Goal: Task Accomplishment & Management: Manage account settings

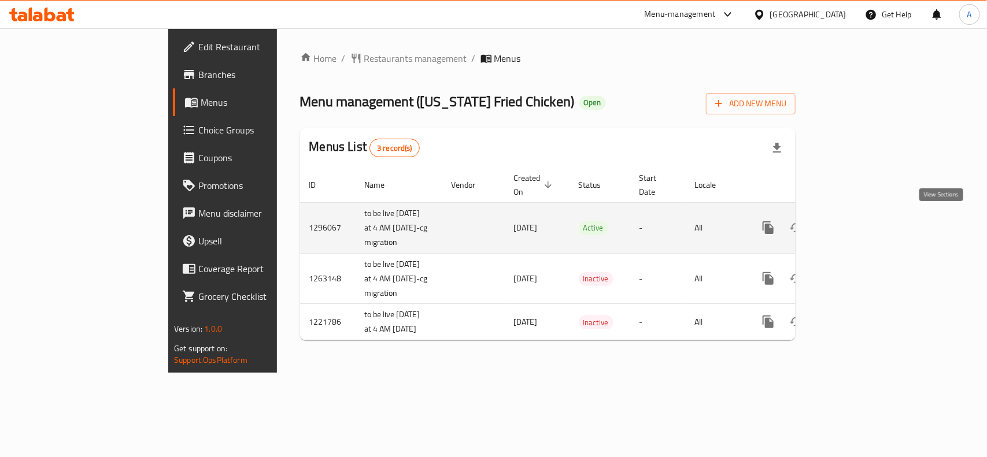
click at [859, 221] on icon "enhanced table" at bounding box center [852, 228] width 14 height 14
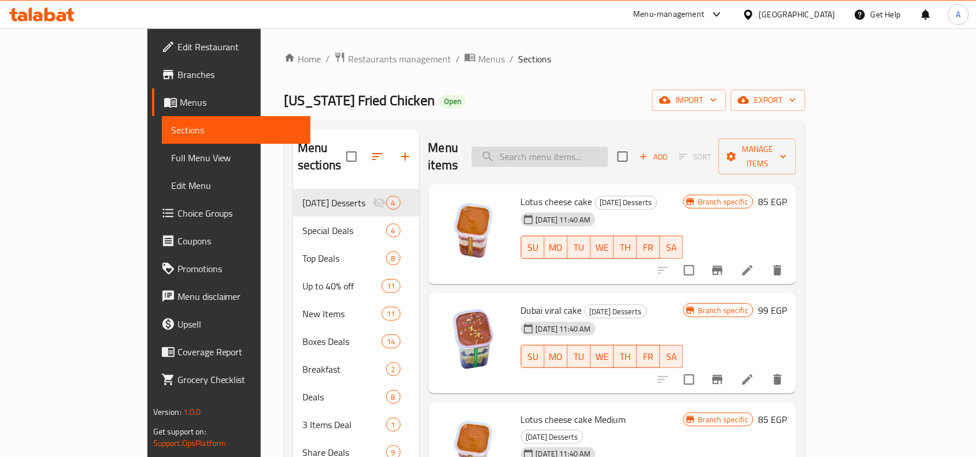
click at [560, 147] on input "search" at bounding box center [540, 157] width 136 height 20
paste input "crunchy duo Bucket Offer"
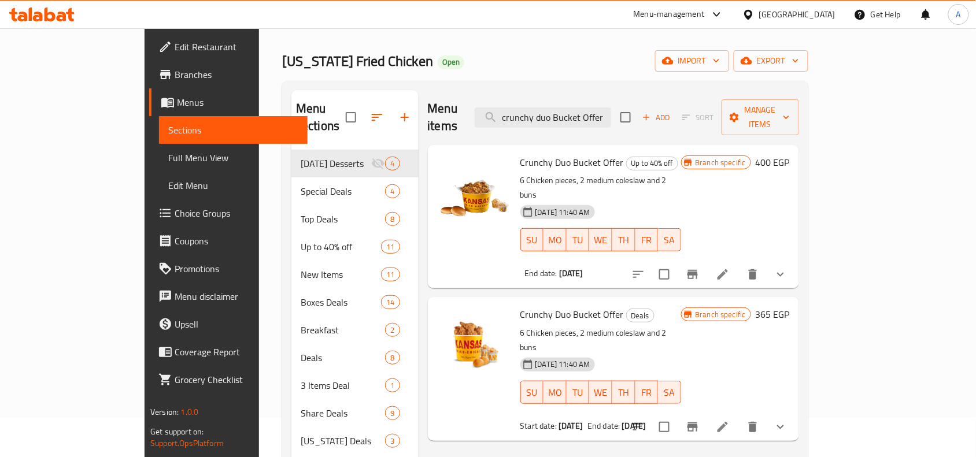
scroll to position [72, 0]
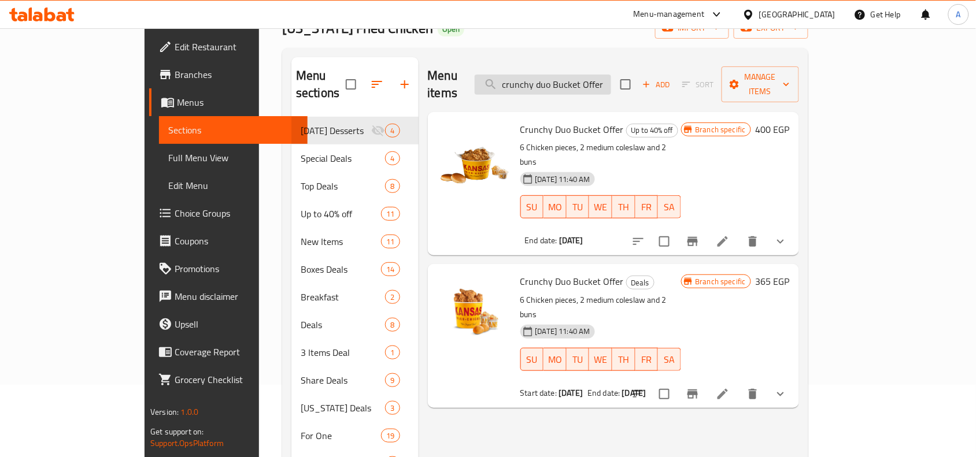
click at [594, 84] on input "crunchy duo Bucket Offer" at bounding box center [543, 85] width 136 height 20
paste input "hicken festival"
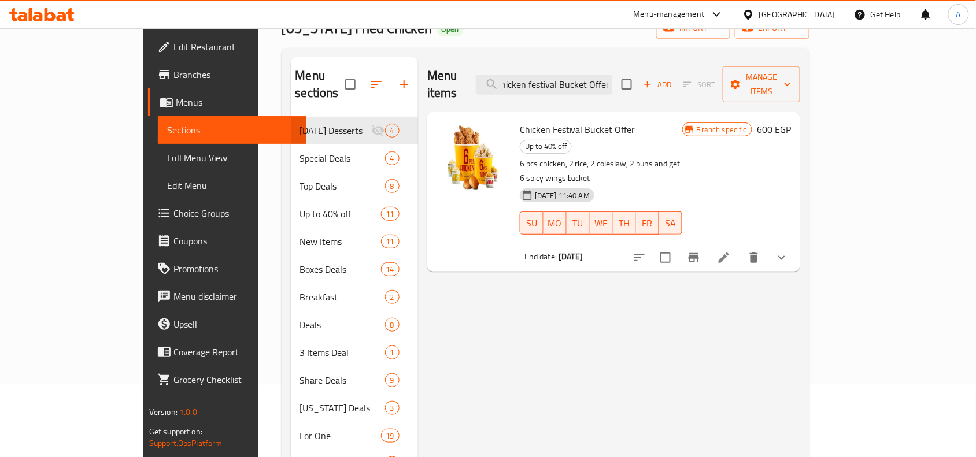
scroll to position [0, 0]
click at [603, 93] on div "Menu items chicken festival Bucket Offer Add Sort Manage items" at bounding box center [613, 84] width 373 height 55
click at [607, 87] on div "Menu items chicken festival Bucket Offer Add Sort Manage items" at bounding box center [613, 84] width 373 height 55
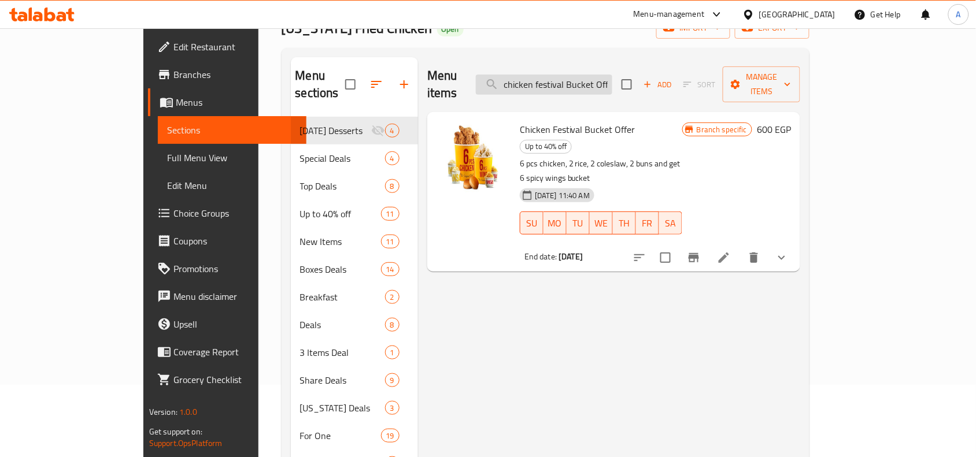
click at [612, 75] on input "chicken festival Bucket Offer" at bounding box center [544, 85] width 136 height 20
paste input "Big Drip"
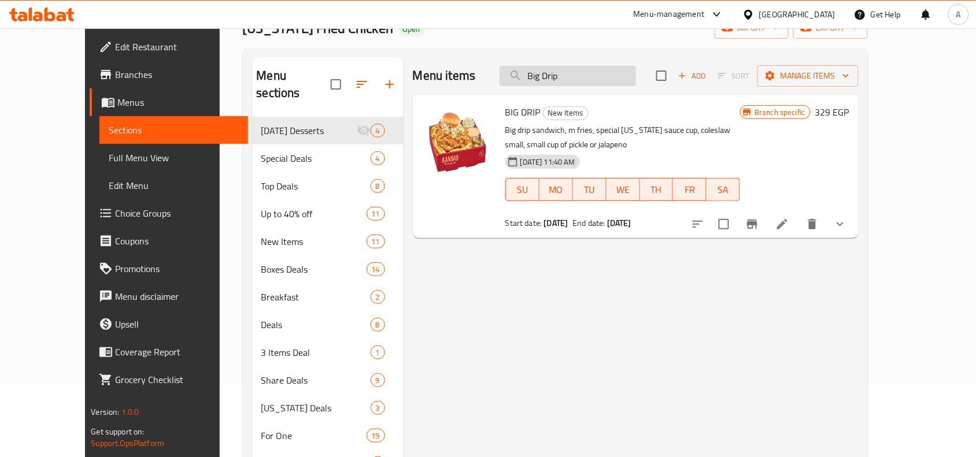
click at [588, 76] on input "Big Drip" at bounding box center [568, 76] width 136 height 20
paste input "Drip Box"
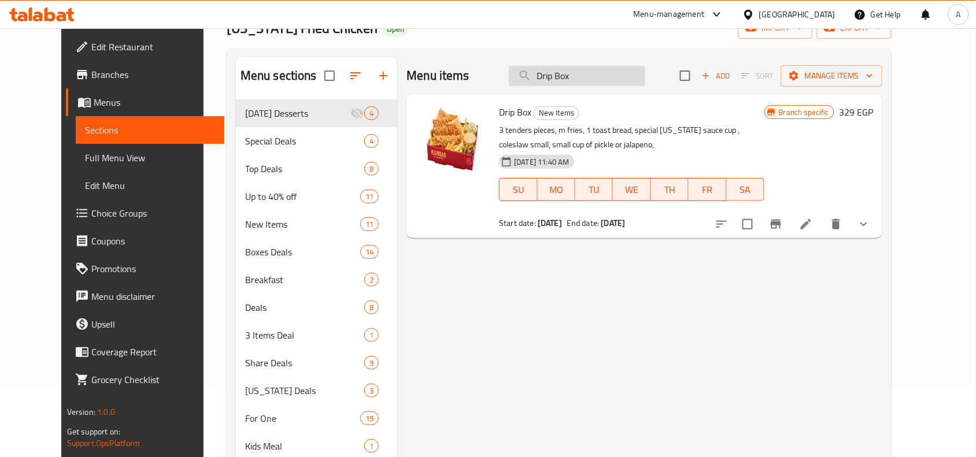
click at [568, 76] on input "Drip Box" at bounding box center [577, 76] width 136 height 20
paste input "chicken festival Bucket Offer"
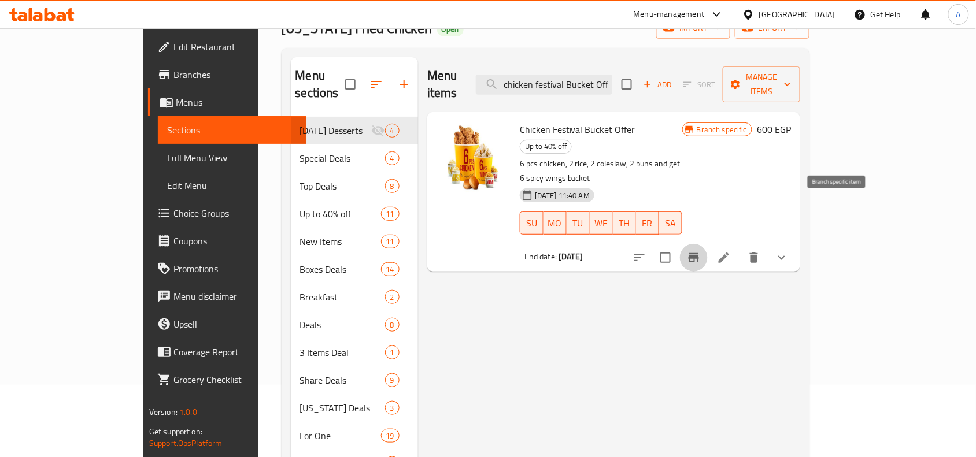
click at [699, 253] on icon "Branch-specific-item" at bounding box center [694, 257] width 10 height 9
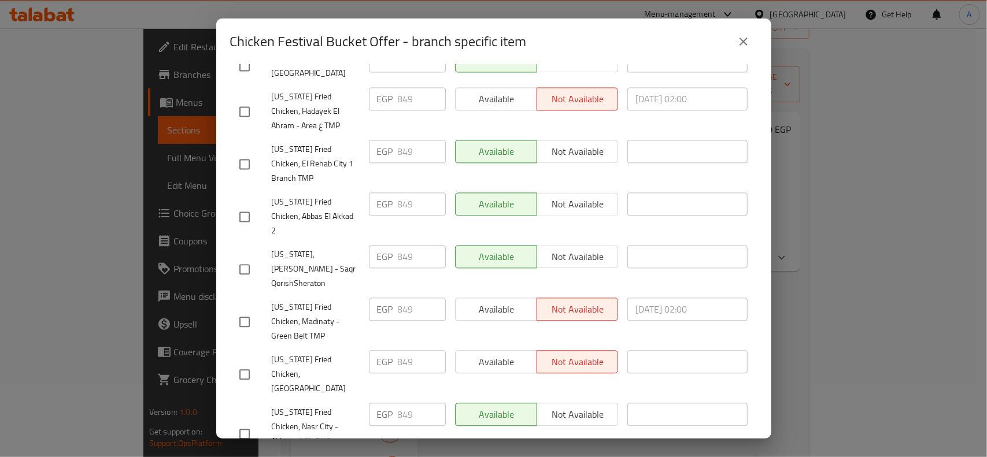
scroll to position [1073, 0]
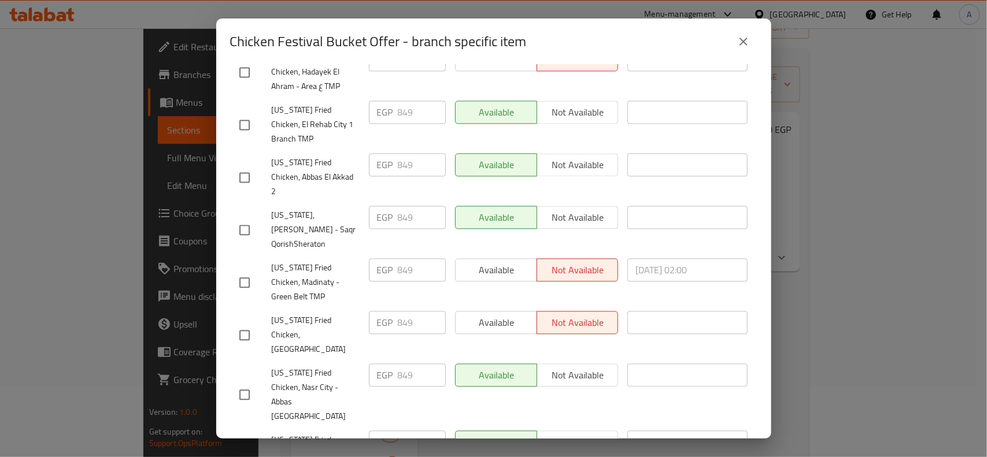
click at [747, 40] on icon "close" at bounding box center [744, 42] width 14 height 14
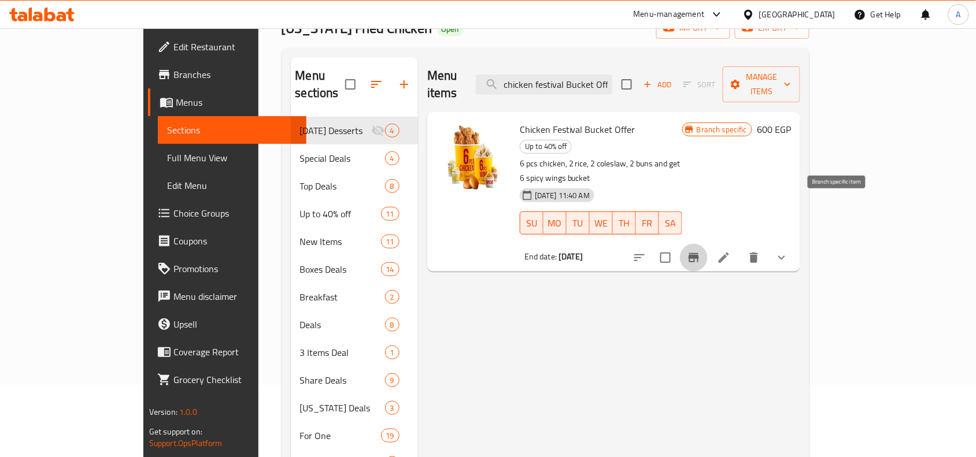
click at [699, 253] on icon "Branch-specific-item" at bounding box center [694, 257] width 10 height 9
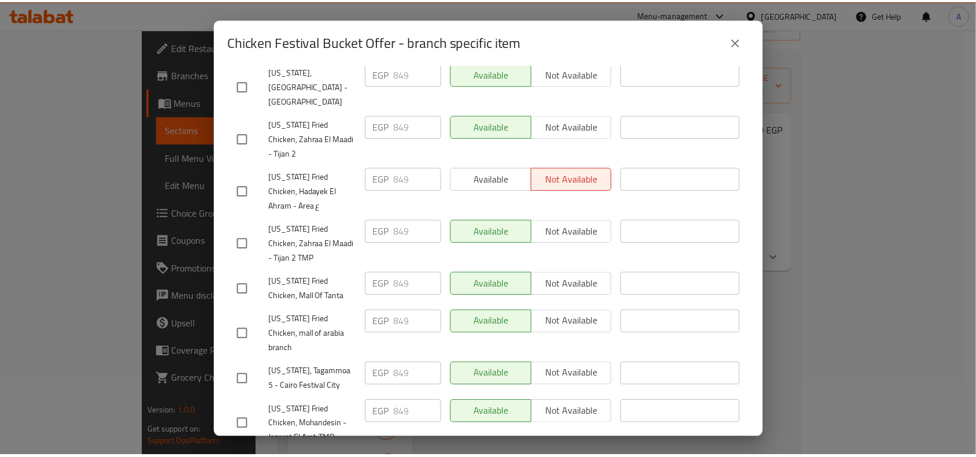
scroll to position [361, 0]
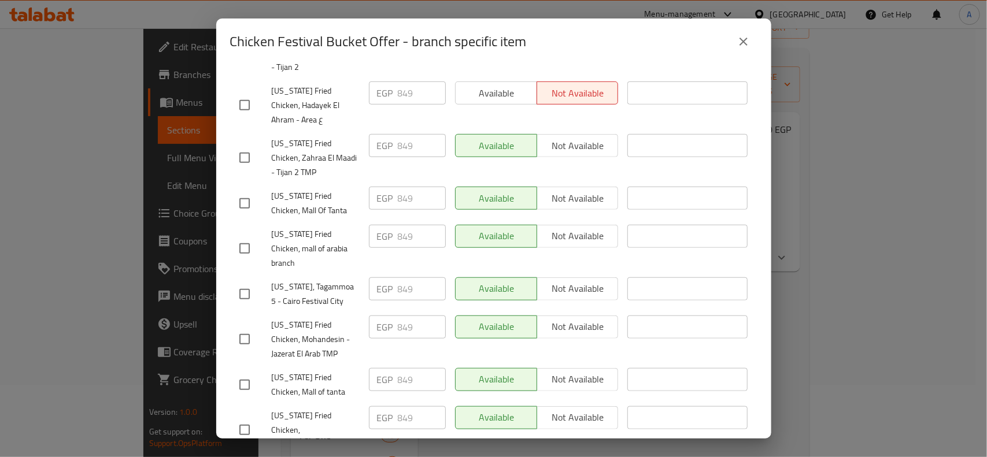
click at [744, 38] on icon "close" at bounding box center [744, 42] width 14 height 14
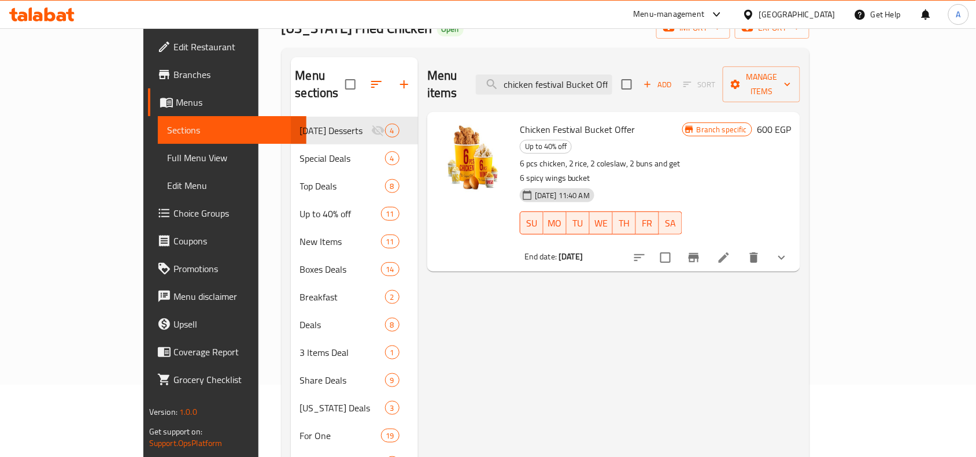
click at [559, 121] on span "Chicken Festival Bucket Offer" at bounding box center [578, 129] width 116 height 17
copy h6 "Chicken Festival Bucket Offer"
click at [531, 121] on span "Chicken Festival Bucket Offer" at bounding box center [578, 129] width 116 height 17
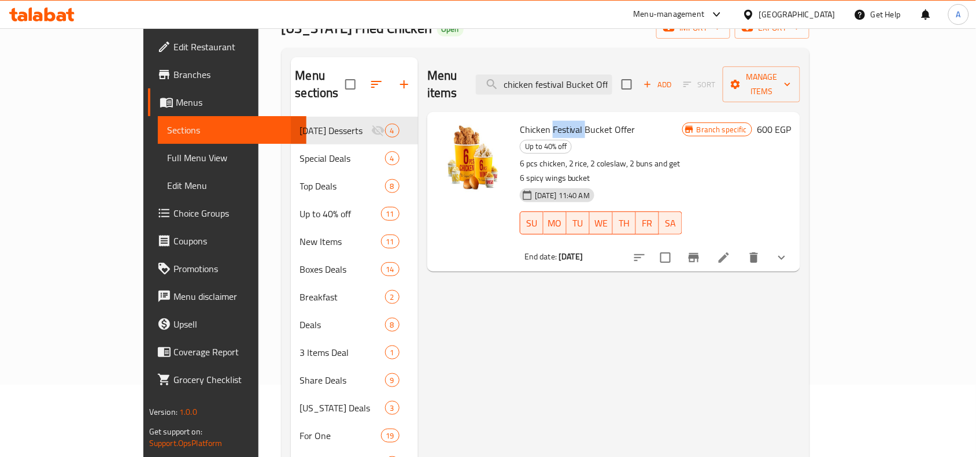
click at [531, 121] on span "Chicken Festival Bucket Offer" at bounding box center [578, 129] width 116 height 17
click at [612, 75] on input "chicken festival Bucket Offer" at bounding box center [544, 85] width 136 height 20
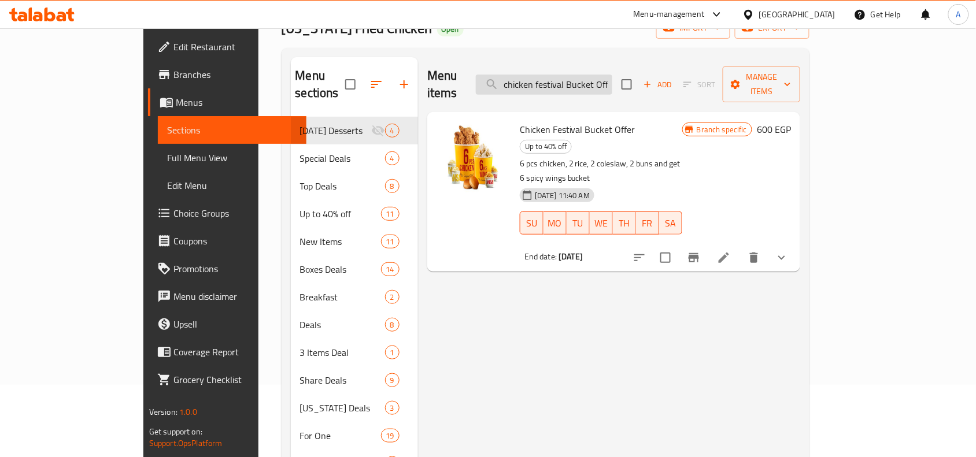
paste input "runchy duo Bucket Offer"
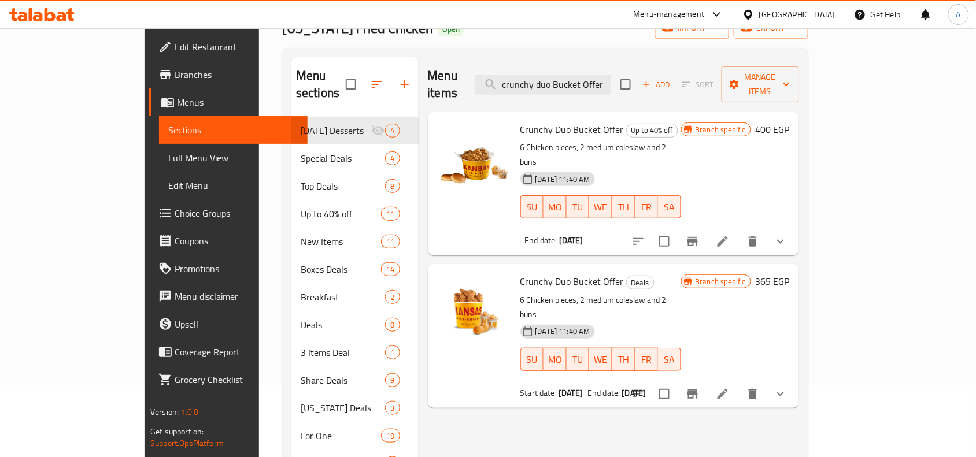
type input "crunchy duo Bucket Offer"
click at [520, 121] on span "Crunchy Duo Bucket Offer" at bounding box center [572, 129] width 104 height 17
copy h6 "Crunchy Duo Bucket Offer"
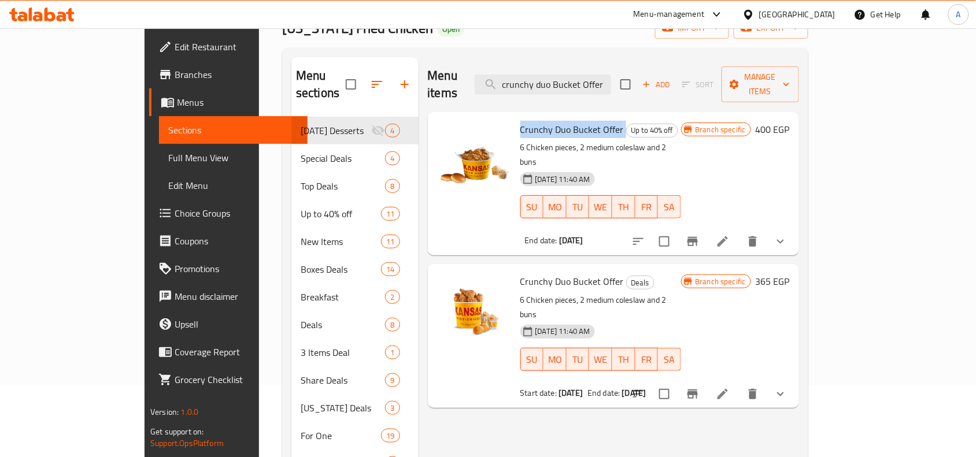
click at [551, 121] on span "Crunchy Duo Bucket Offer" at bounding box center [572, 129] width 104 height 17
click at [527, 141] on p "6 Chicken pieces, 2 medium coleslaw and 2 buns" at bounding box center [600, 155] width 161 height 29
click at [530, 123] on div "Crunchy Duo Bucket Offer Up to 40% off 6 Chicken pieces, 2 medium coleslaw and …" at bounding box center [601, 184] width 170 height 134
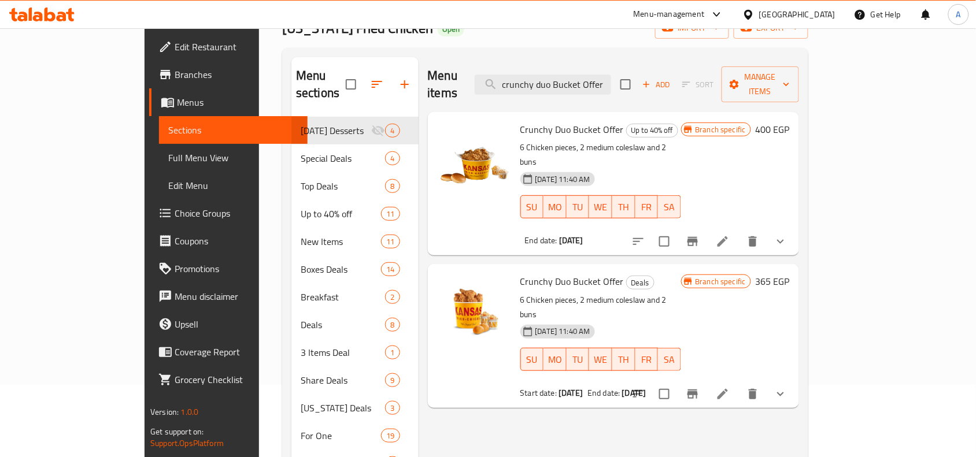
click at [542, 117] on div "Crunchy Duo Bucket Offer Up to 40% off 6 Chicken pieces, 2 medium coleslaw and …" at bounding box center [601, 184] width 170 height 134
click at [544, 121] on span "Crunchy Duo Bucket Offer" at bounding box center [572, 129] width 104 height 17
copy h6 "Crunchy Duo Bucket Offer"
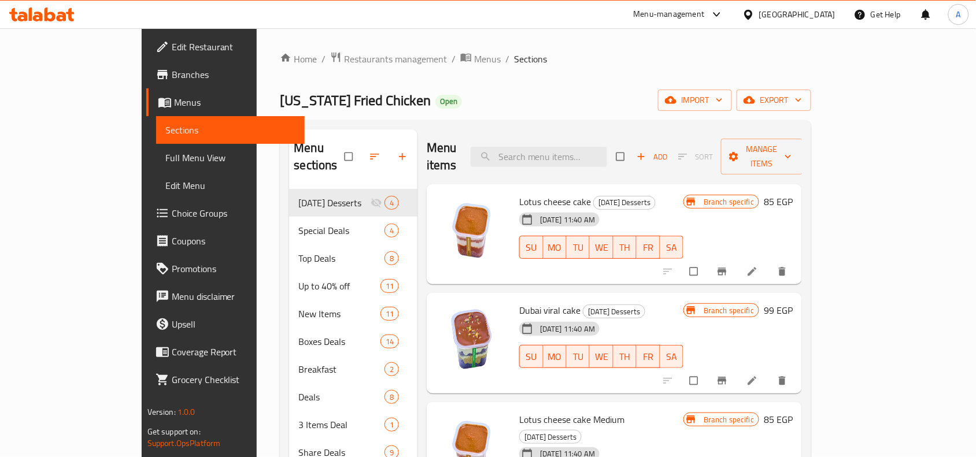
click at [172, 75] on span "Branches" at bounding box center [234, 75] width 124 height 14
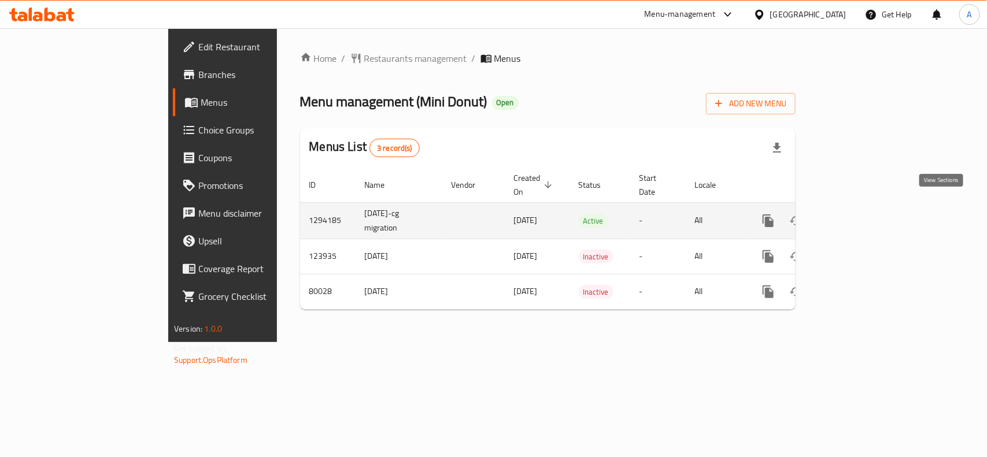
click at [859, 214] on icon "enhanced table" at bounding box center [852, 221] width 14 height 14
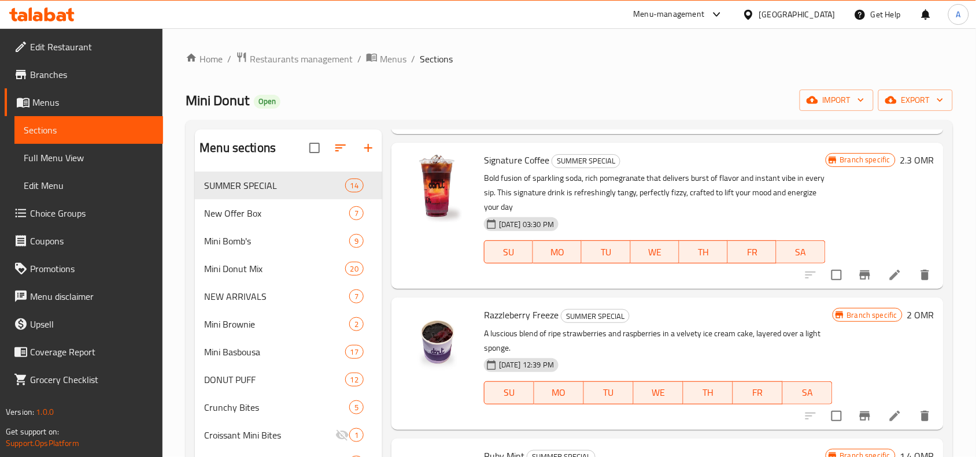
scroll to position [651, 0]
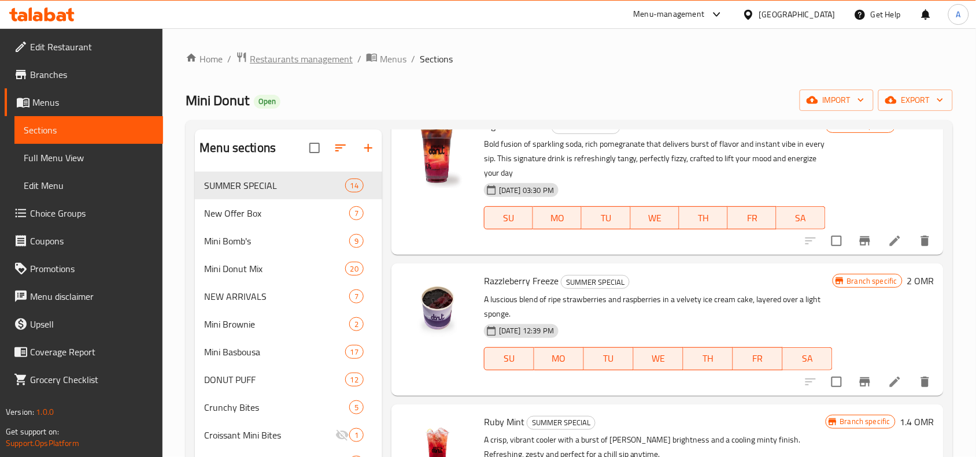
click at [280, 54] on span "Restaurants management" at bounding box center [301, 59] width 103 height 14
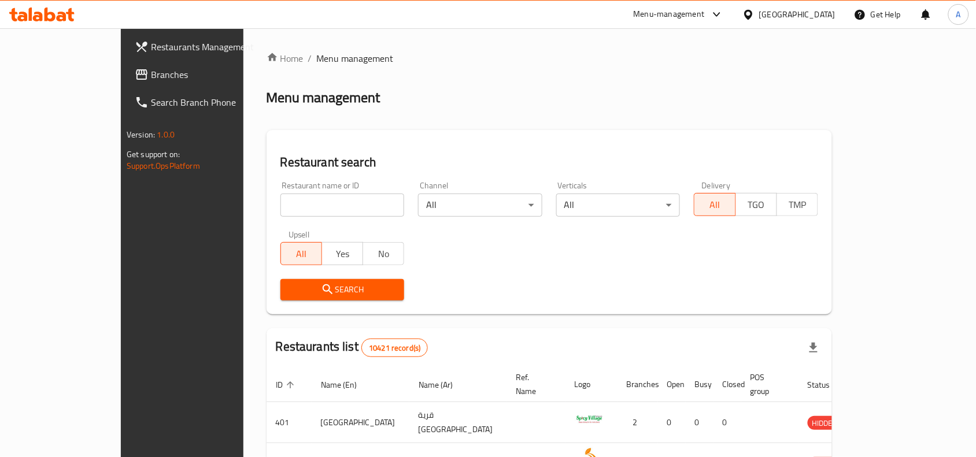
click at [816, 18] on div "[GEOGRAPHIC_DATA]" at bounding box center [797, 14] width 76 height 13
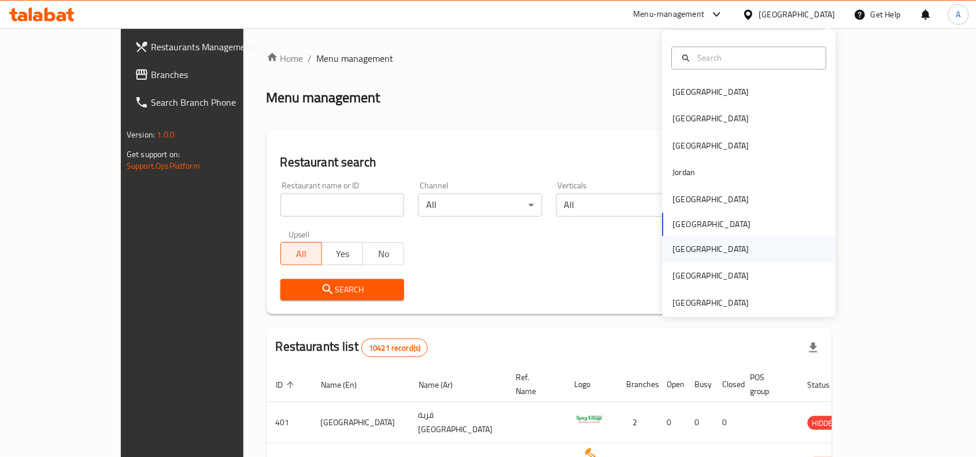
click at [677, 249] on div "[GEOGRAPHIC_DATA]" at bounding box center [711, 249] width 76 height 13
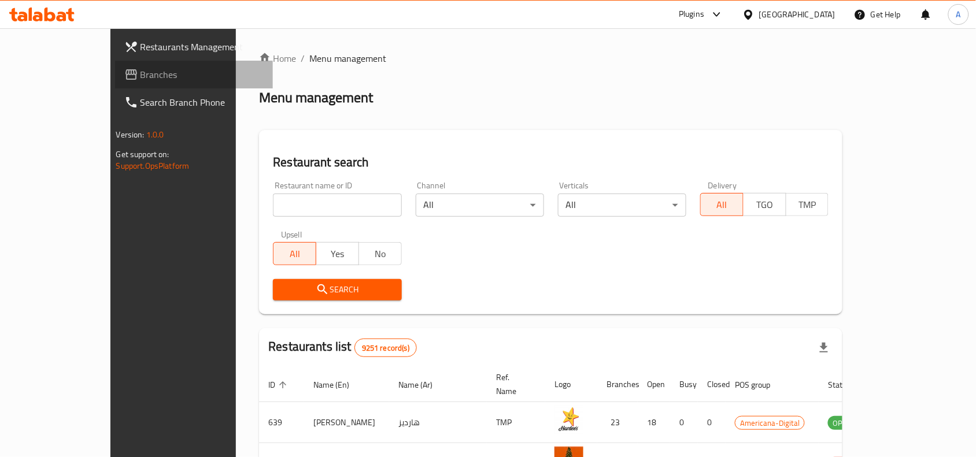
click at [141, 76] on span "Branches" at bounding box center [203, 75] width 124 height 14
